Goal: Task Accomplishment & Management: Manage account settings

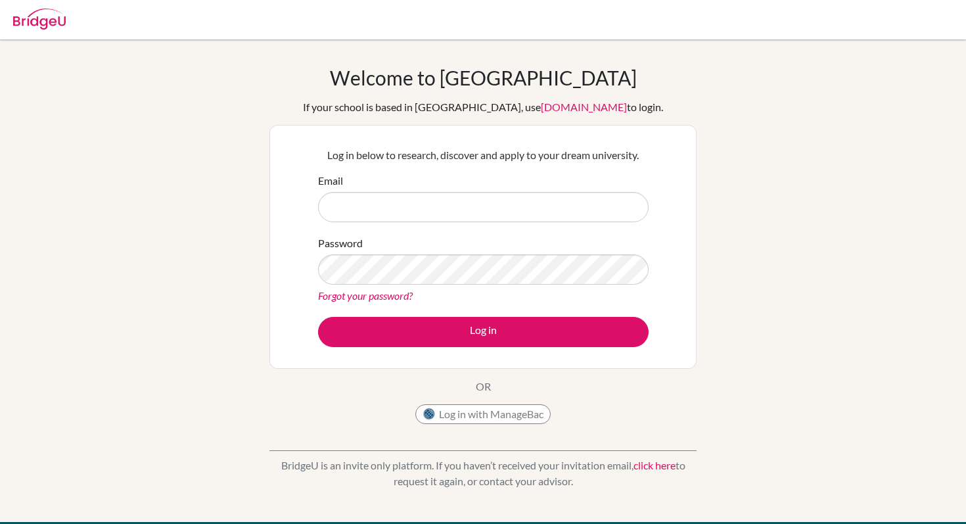
click at [486, 203] on input "Email" at bounding box center [483, 207] width 330 height 30
drag, startPoint x: 399, startPoint y: 206, endPoint x: 430, endPoint y: 240, distance: 45.6
click at [401, 207] on input "[EMAIL_ADDRESS][DOMAIN_NAME]" at bounding box center [483, 207] width 330 height 30
type input "[EMAIL_ADDRESS][DOMAIN_NAME]"
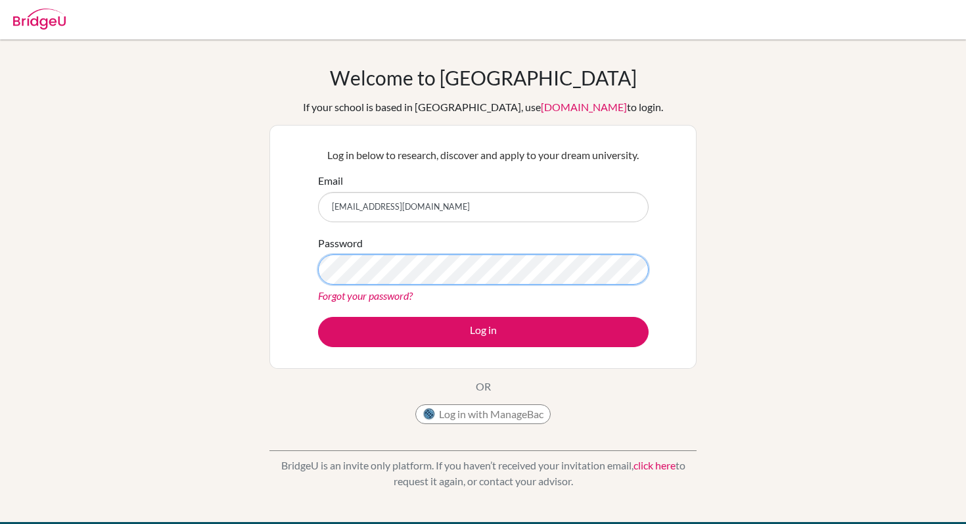
click at [318, 317] on button "Log in" at bounding box center [483, 332] width 330 height 30
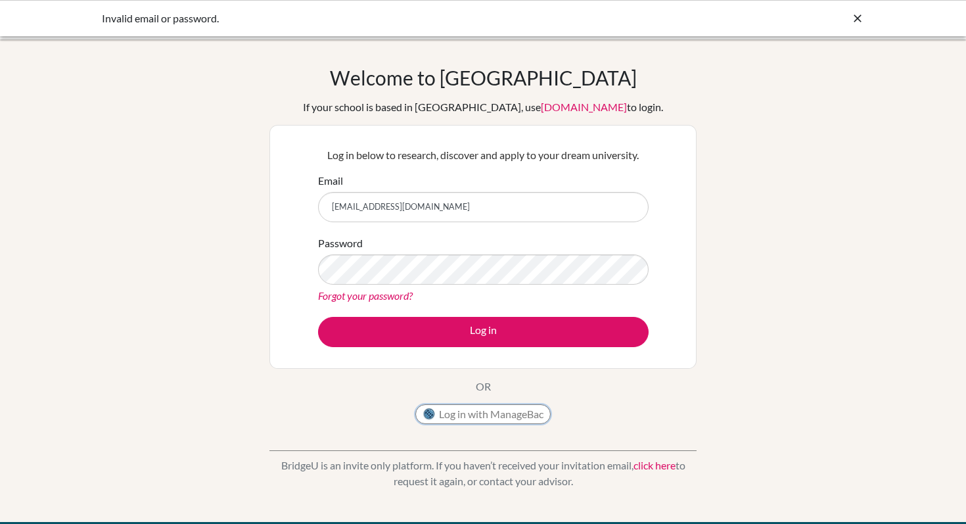
click at [430, 413] on img at bounding box center [428, 413] width 13 height 13
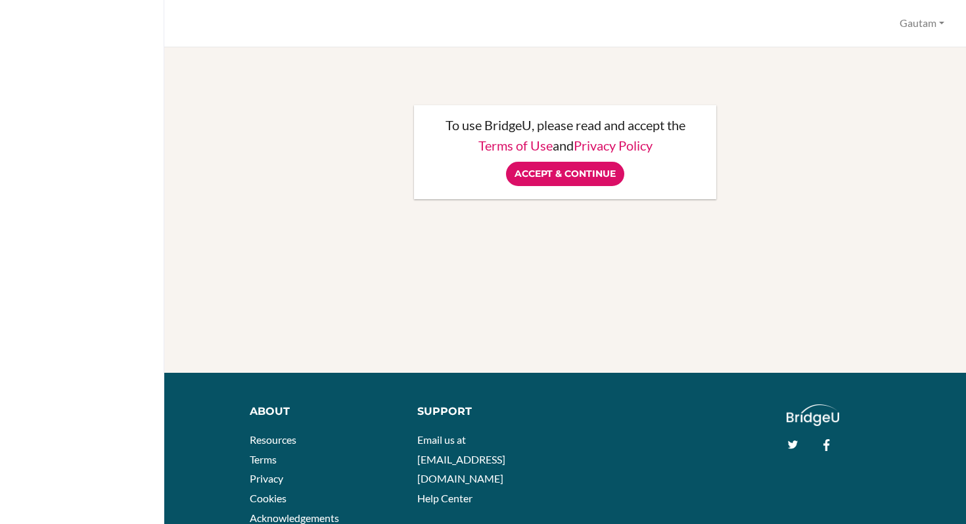
click at [516, 232] on div "To use BridgeU, please read and accept the Terms of Use and Privacy Policy Acce…" at bounding box center [565, 152] width 770 height 178
click at [558, 169] on input "Accept & Continue" at bounding box center [565, 174] width 118 height 24
